Goal: Information Seeking & Learning: Check status

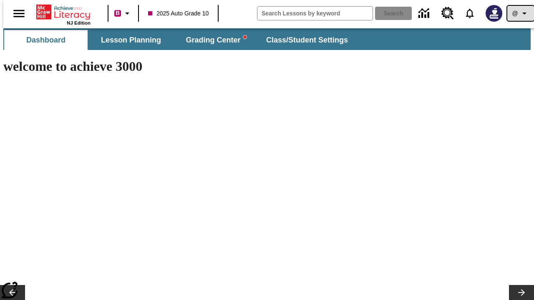
click at [519, 13] on icon "Profile/Settings" at bounding box center [524, 13] width 10 height 10
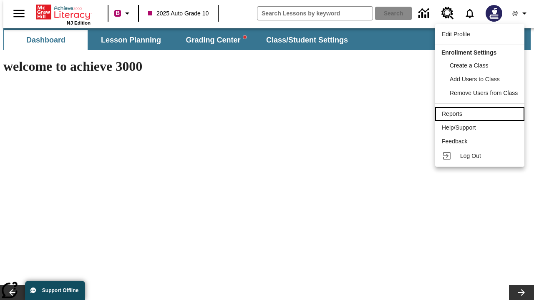
click at [481, 114] on div "Reports" at bounding box center [480, 114] width 76 height 9
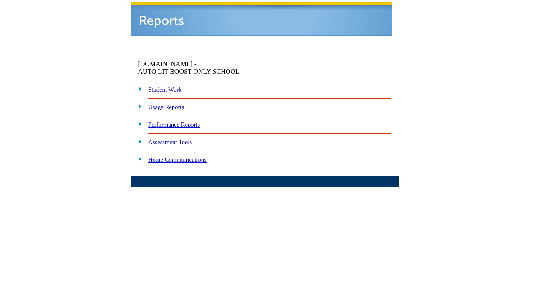
click at [186, 121] on link "Performance Reports" at bounding box center [174, 124] width 52 height 7
click at [0, 0] on link "How are my students performing on standards?" at bounding box center [0, 0] width 0 height 0
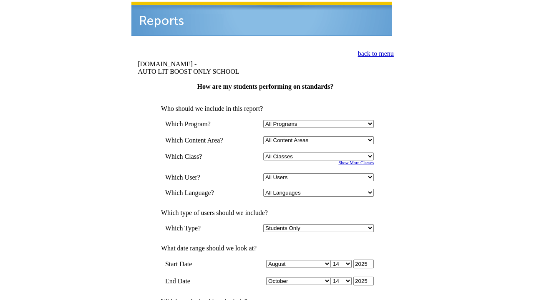
select select "4"
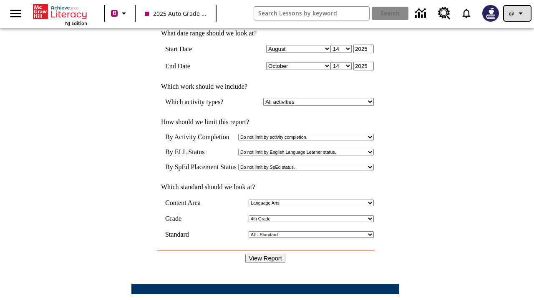
click at [517, 13] on icon "Profile/Settings" at bounding box center [520, 13] width 10 height 10
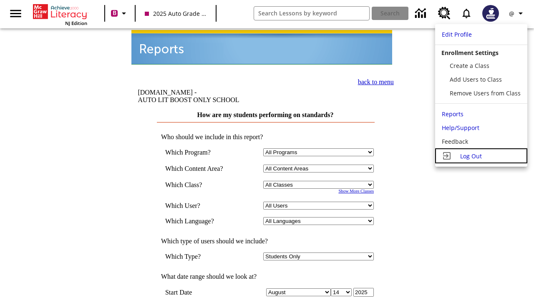
click at [481, 156] on span "Log Out" at bounding box center [471, 156] width 22 height 8
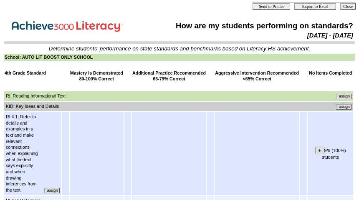
click at [347, 106] on input "assign" at bounding box center [343, 106] width 15 height 5
